Goal: Task Accomplishment & Management: Use online tool/utility

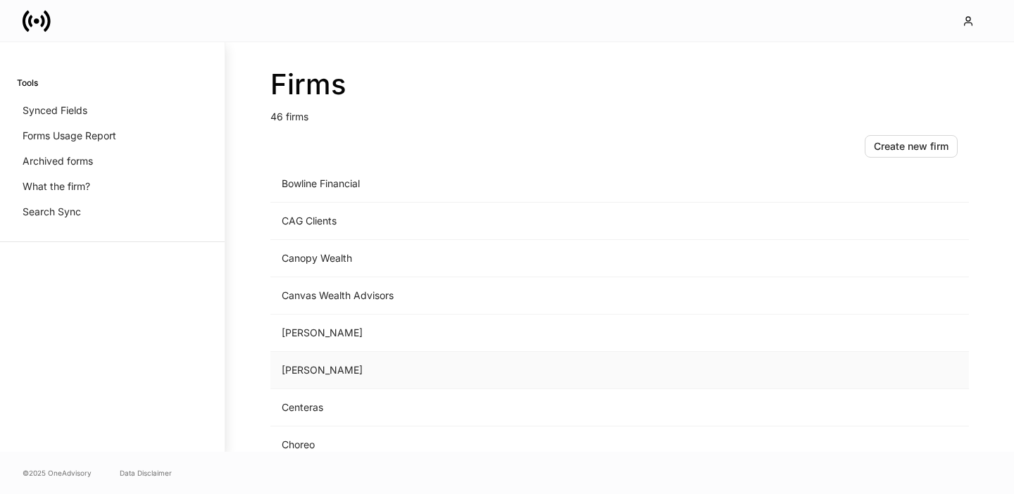
scroll to position [275, 0]
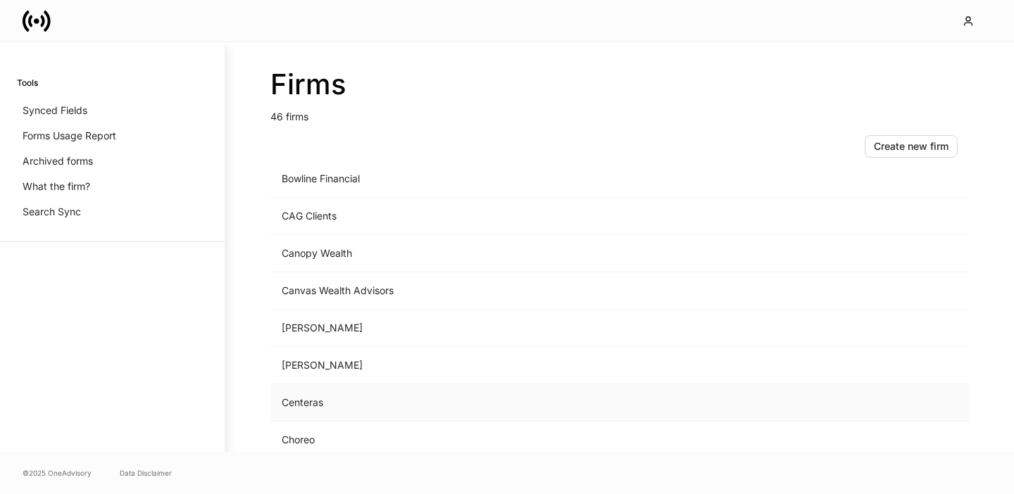
click at [332, 404] on td "Centeras" at bounding box center [502, 403] width 465 height 37
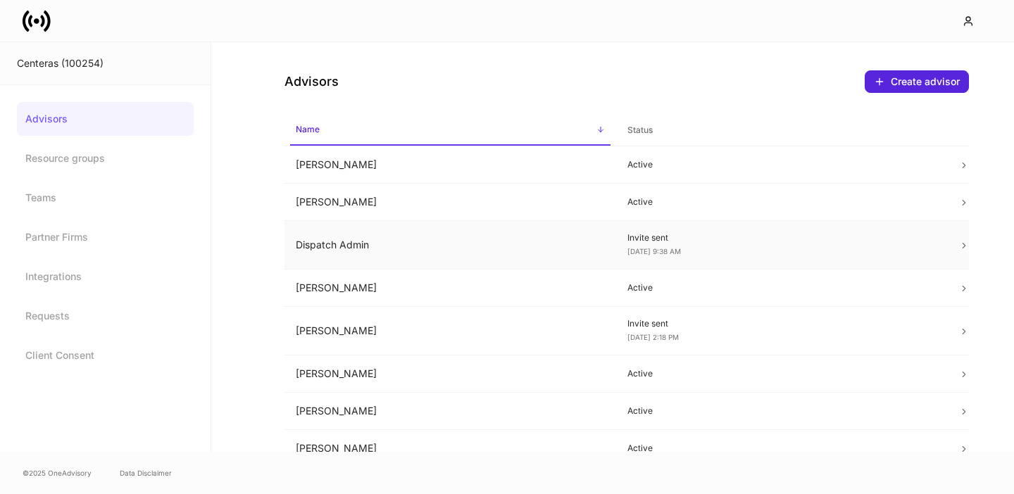
click at [313, 246] on td "Dispatch Admin" at bounding box center [451, 245] width 332 height 49
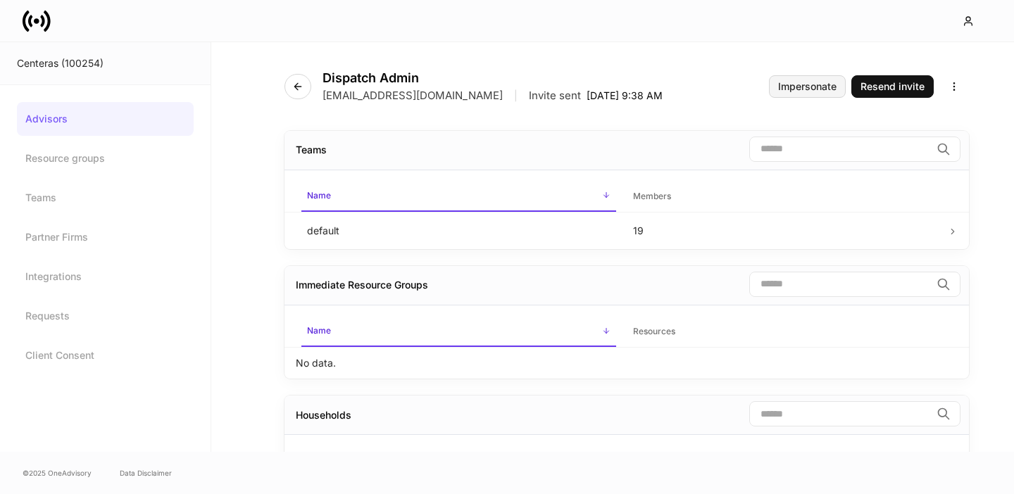
click at [807, 92] on div "Impersonate" at bounding box center [807, 87] width 58 height 10
